Goal: Transaction & Acquisition: Purchase product/service

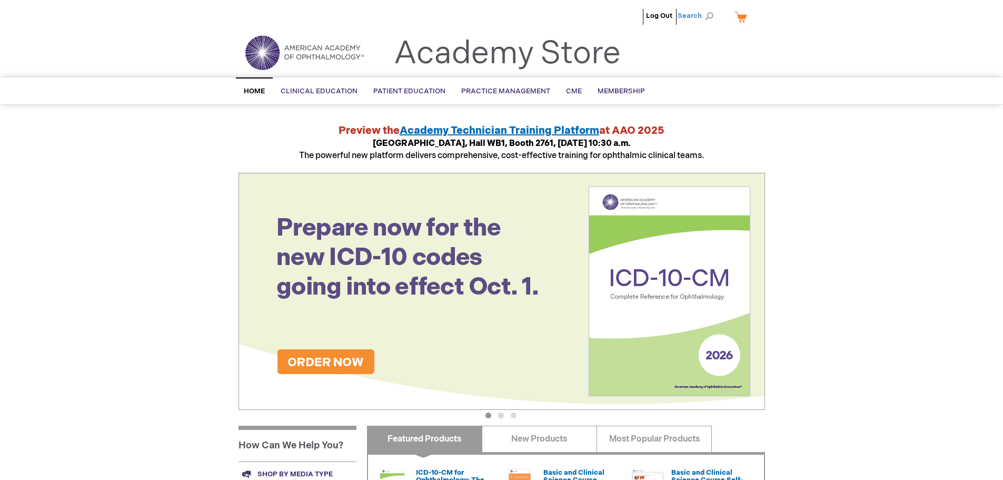
click at [706, 16] on span "Search" at bounding box center [698, 15] width 40 height 21
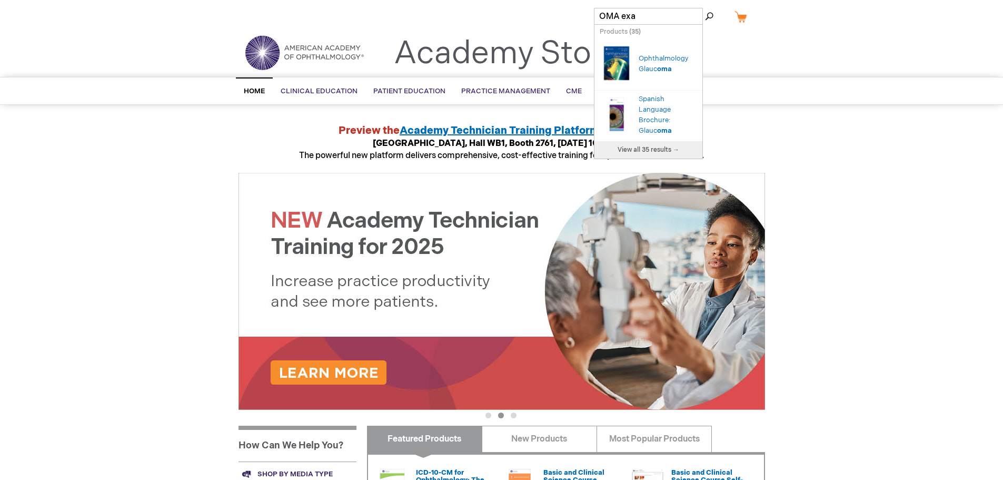
type input "OMA exam"
click at [667, 84] on link "Ophthalmic Medical Assisting: An Independent Study Course" at bounding box center [667, 64] width 57 height 40
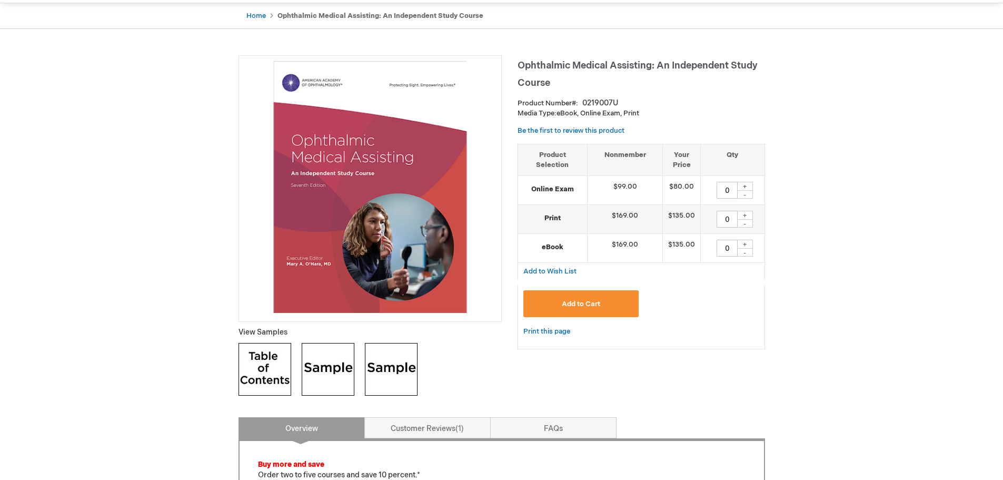
scroll to position [105, 0]
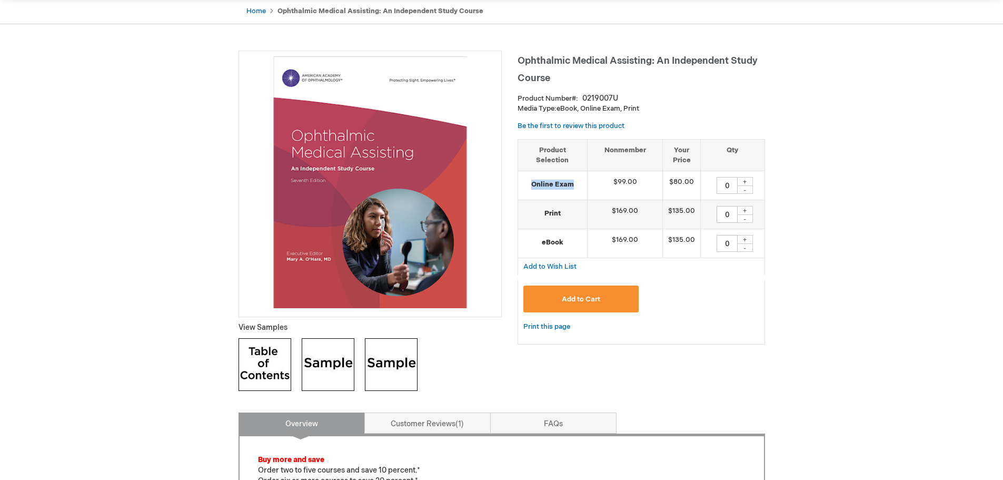
drag, startPoint x: 571, startPoint y: 184, endPoint x: 523, endPoint y: 183, distance: 47.9
click at [523, 183] on strong "Online Exam" at bounding box center [552, 185] width 58 height 10
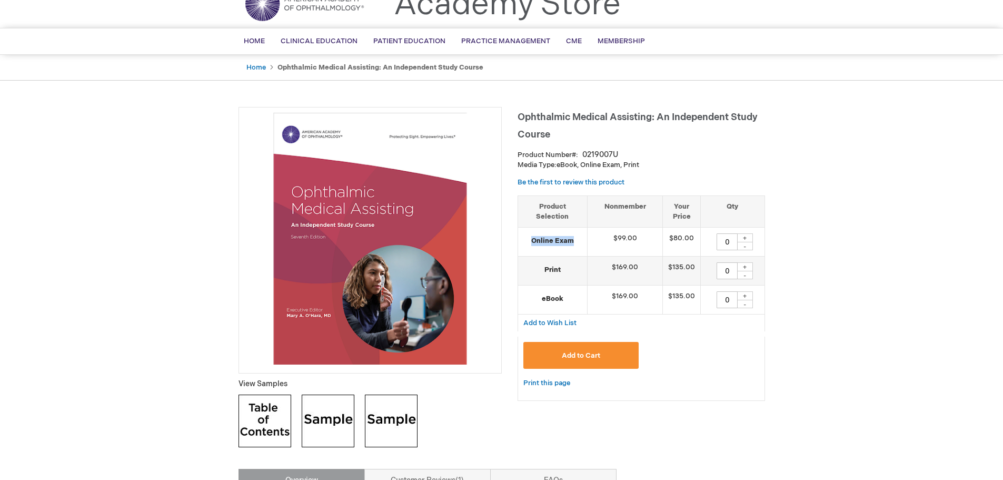
scroll to position [0, 0]
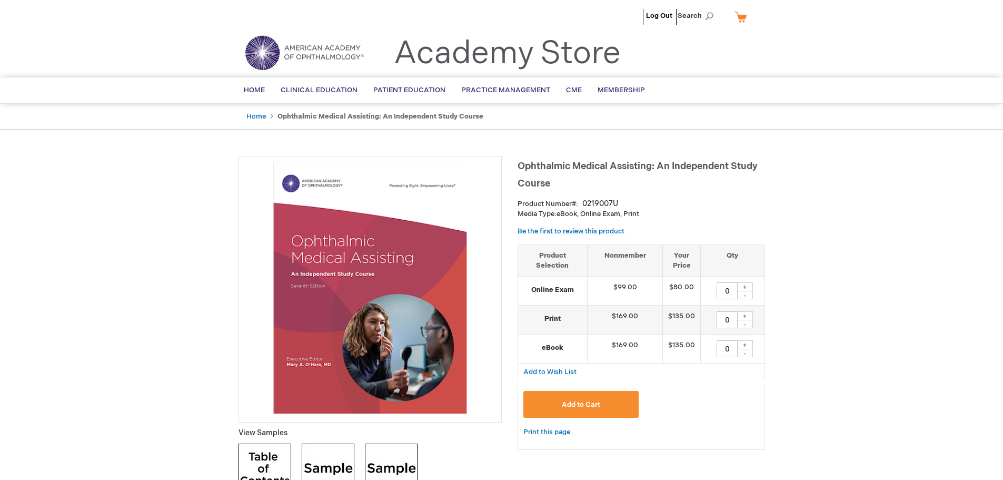
click at [747, 285] on div "+" at bounding box center [745, 286] width 16 height 9
type input "3"
click at [260, 117] on link "Home" at bounding box center [255, 116] width 19 height 8
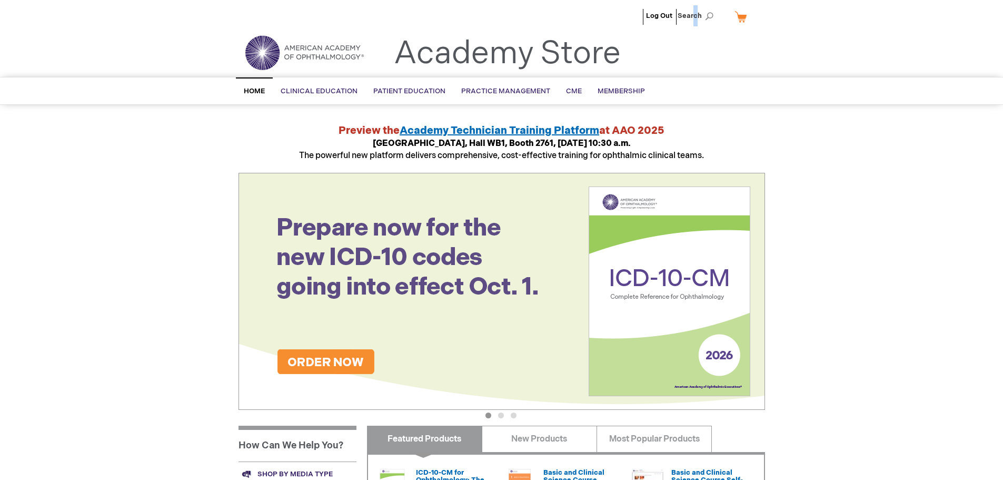
click at [697, 12] on span "Search" at bounding box center [698, 15] width 40 height 21
